Goal: Go to known website: Access a specific website the user already knows

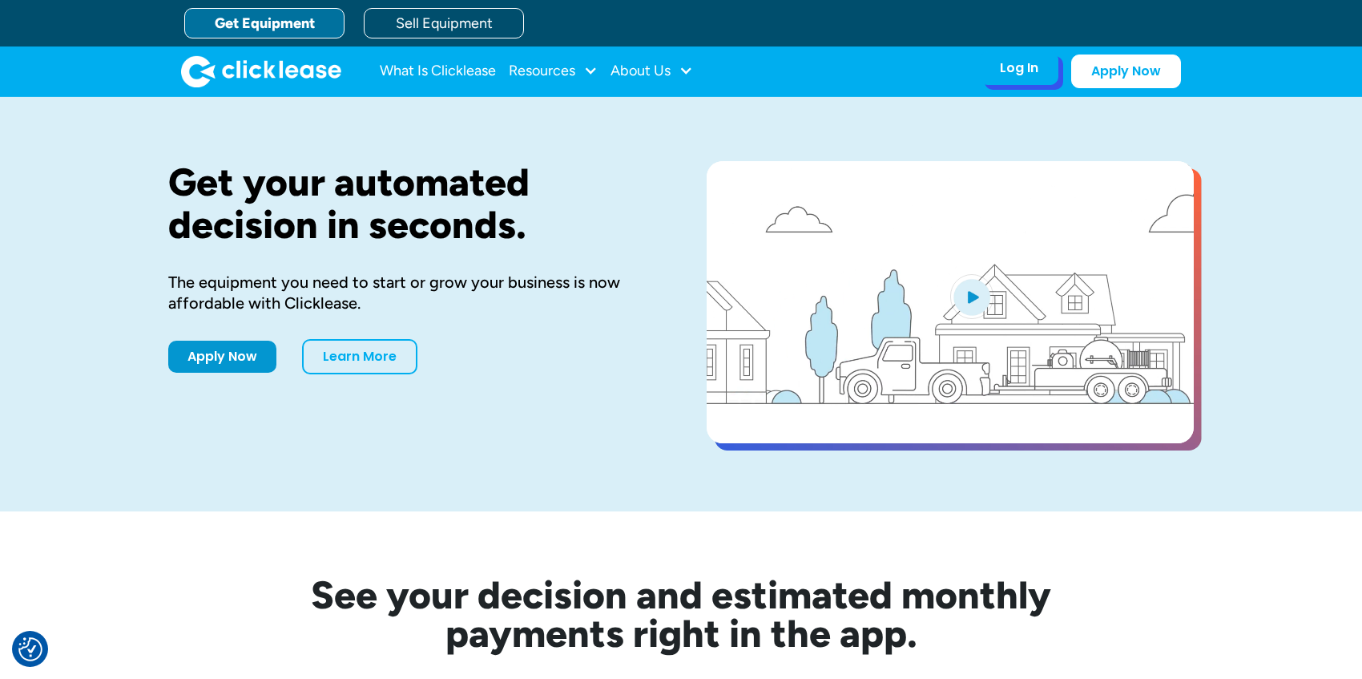
click at [1023, 78] on div "Log In Account login I use Clicklease to get my equipment Partner Portal I offe…" at bounding box center [1019, 68] width 79 height 34
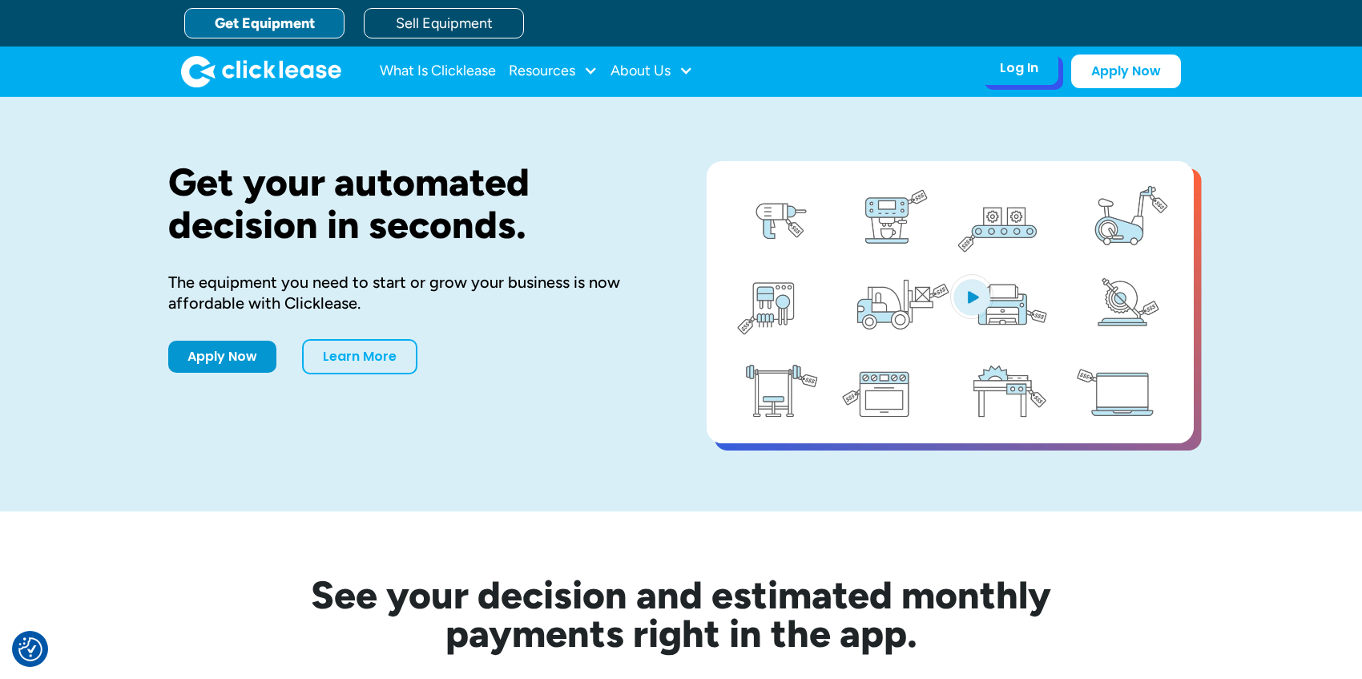
click at [1030, 72] on div "Log In" at bounding box center [1019, 68] width 38 height 16
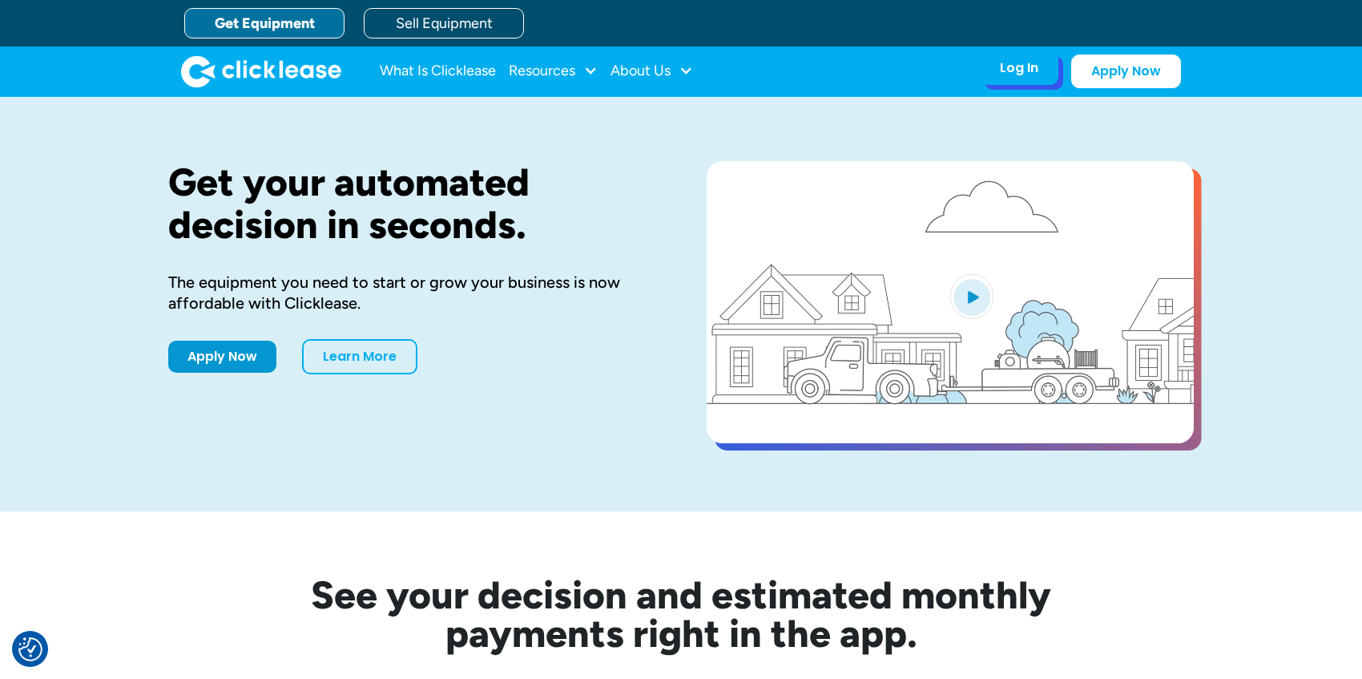
click at [1016, 77] on div "Log In Account login I use Clicklease to get my equipment Partner Portal I offe…" at bounding box center [1019, 68] width 79 height 34
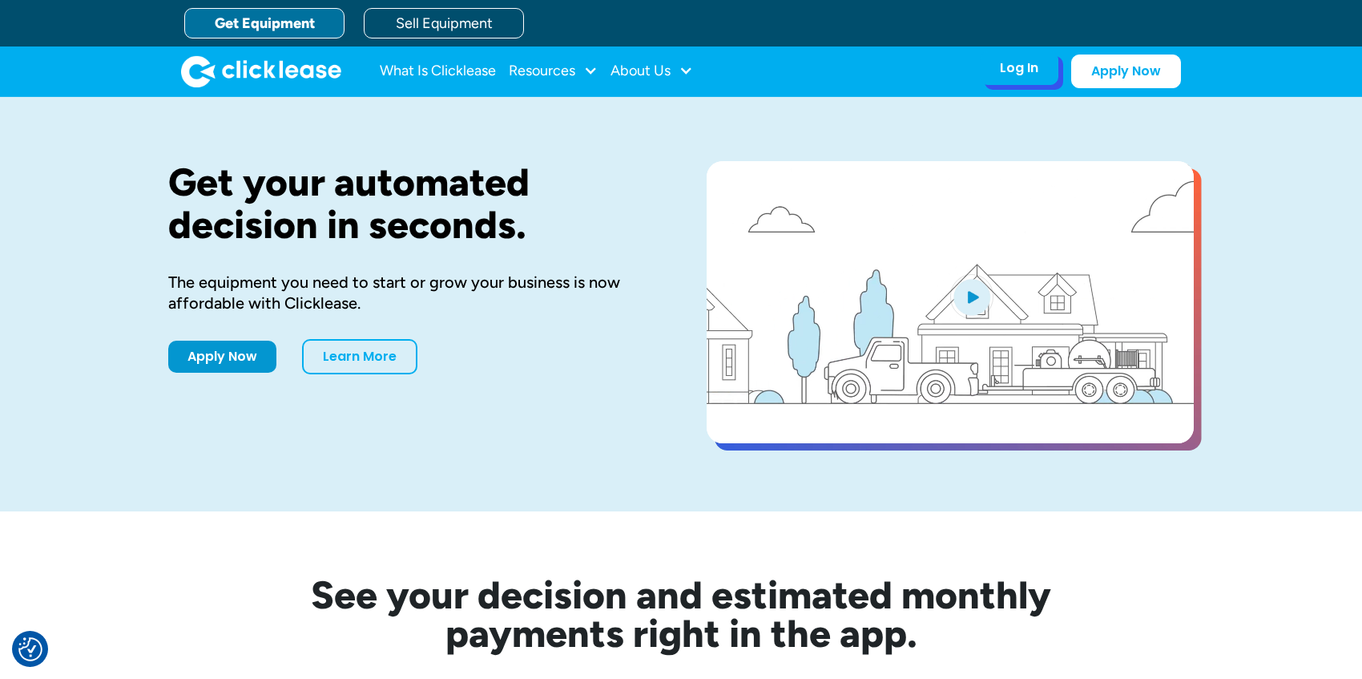
click at [1026, 67] on div "Log In" at bounding box center [1019, 68] width 38 height 16
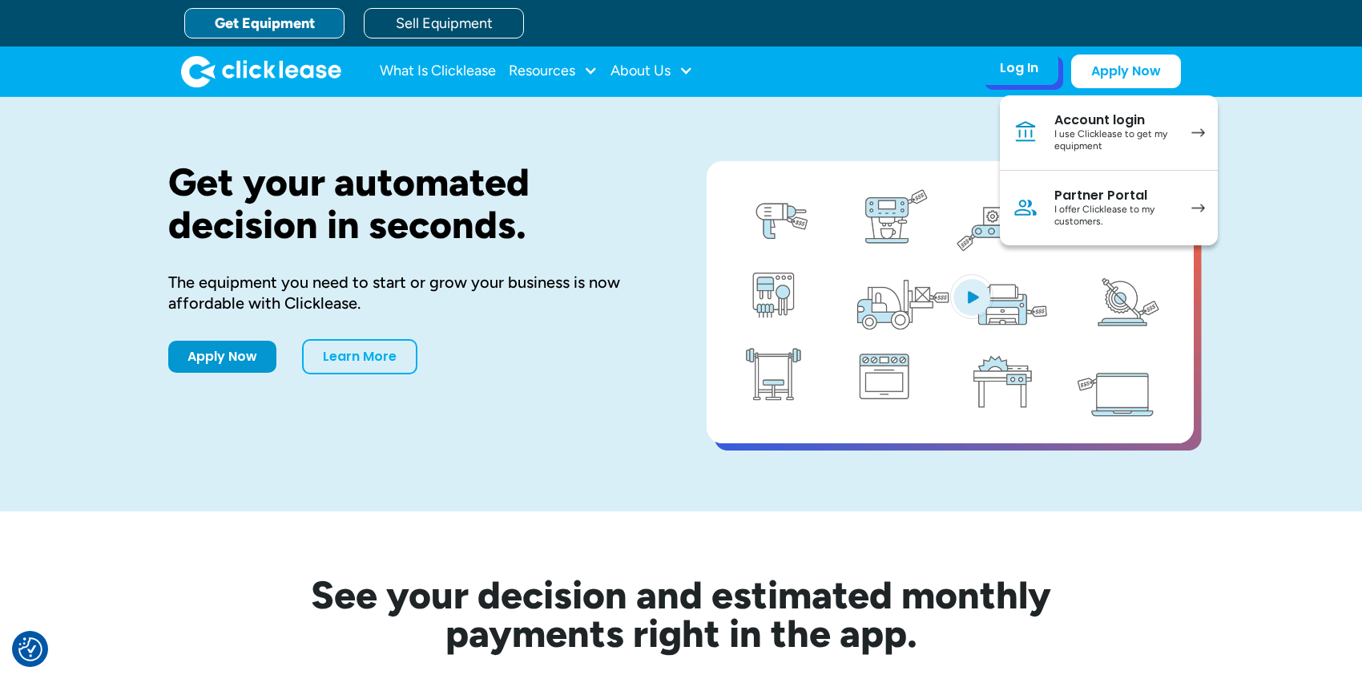
click at [1116, 128] on div "I use Clicklease to get my equipment" at bounding box center [1115, 140] width 121 height 25
